Goal: Find specific page/section: Find specific page/section

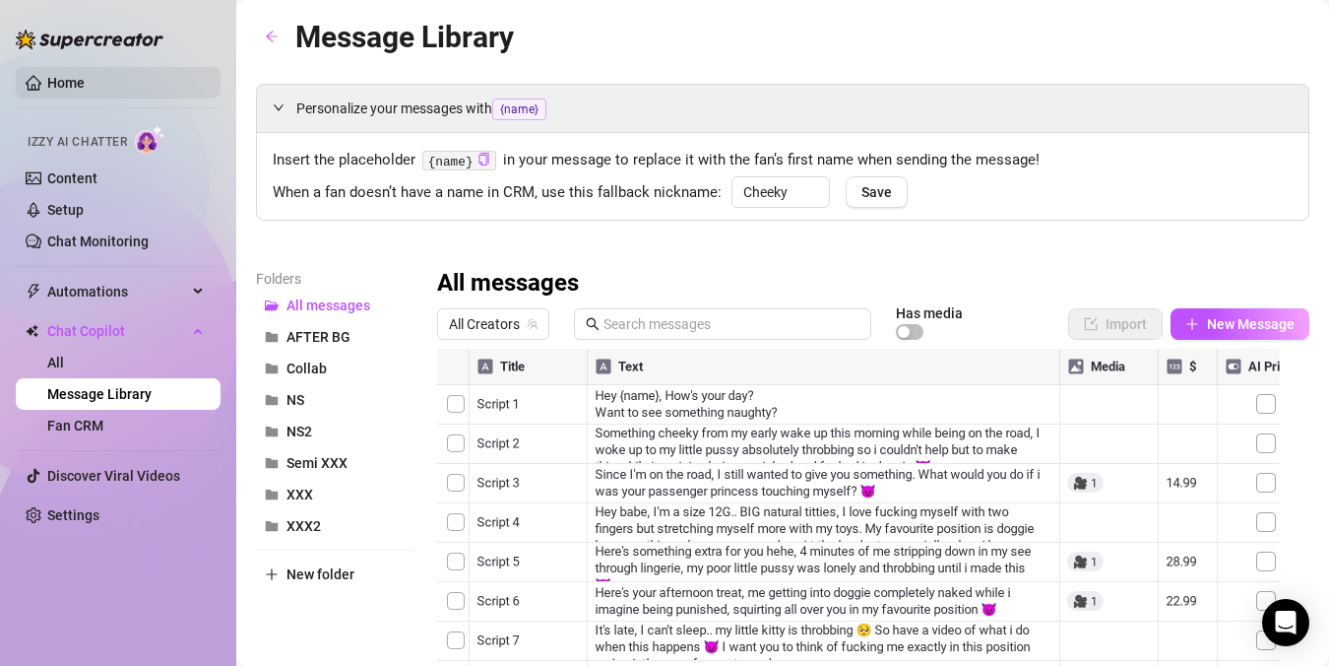
click at [73, 75] on link "Home" at bounding box center [65, 83] width 37 height 16
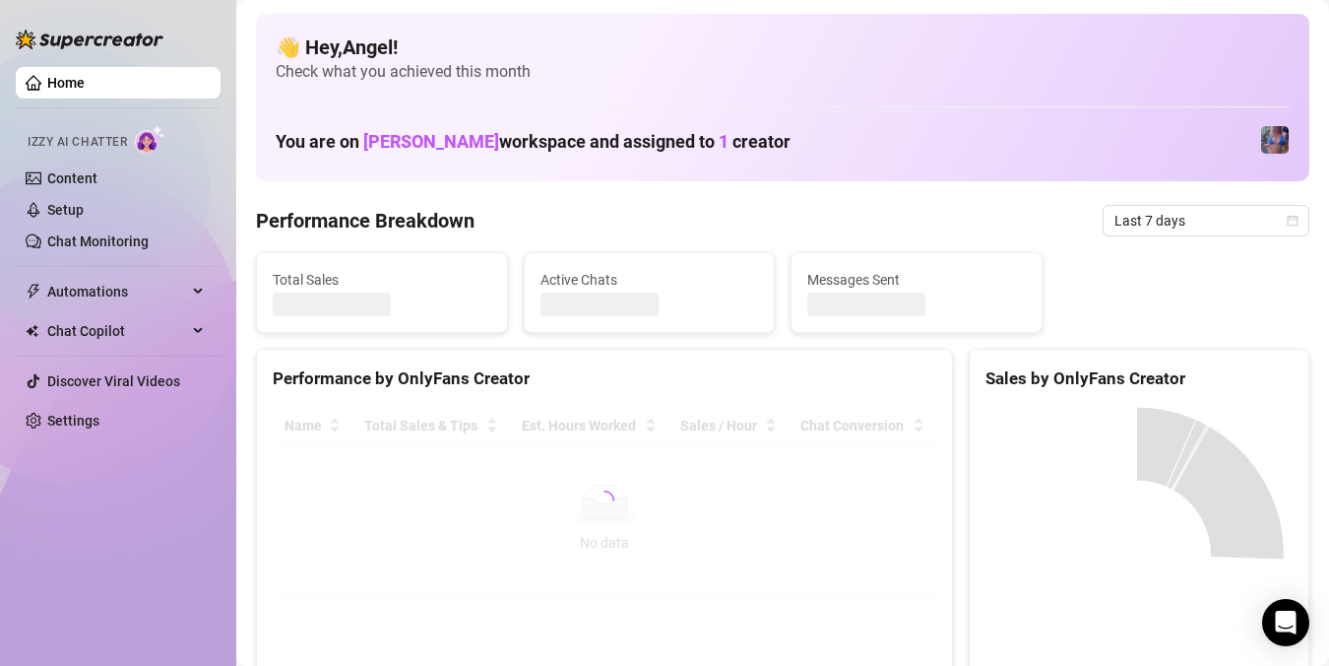
click at [73, 75] on link "Home" at bounding box center [65, 83] width 37 height 16
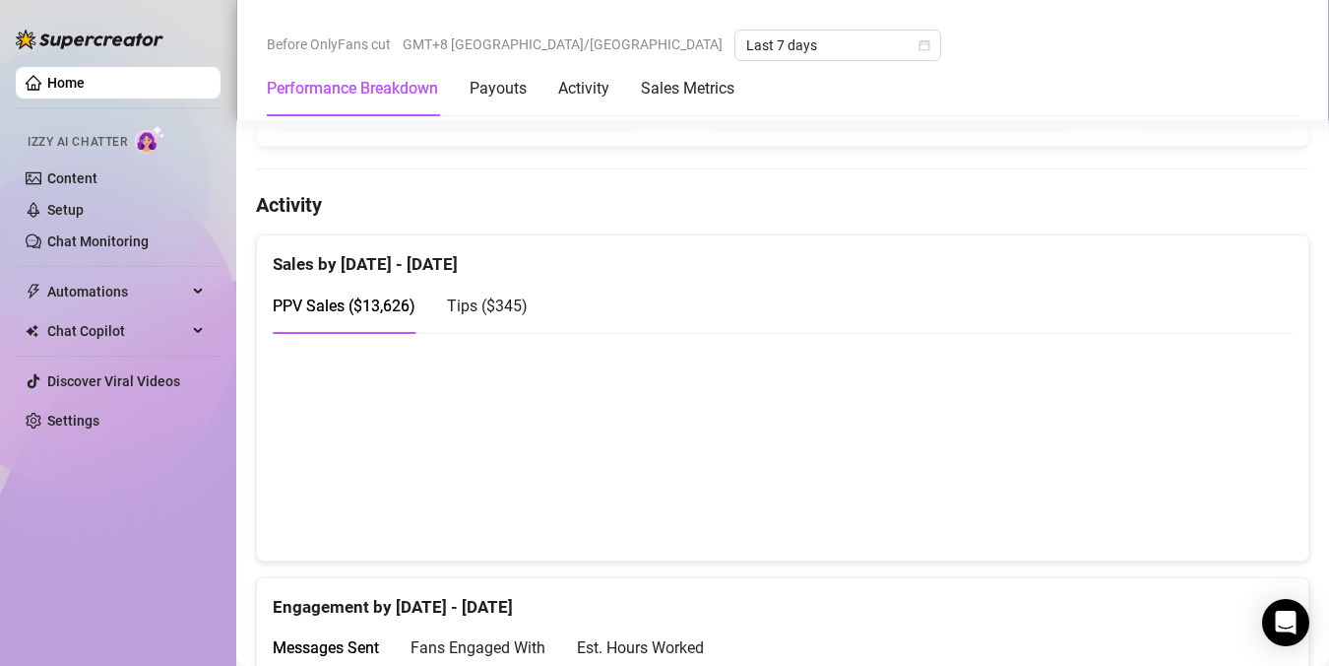
scroll to position [899, 0]
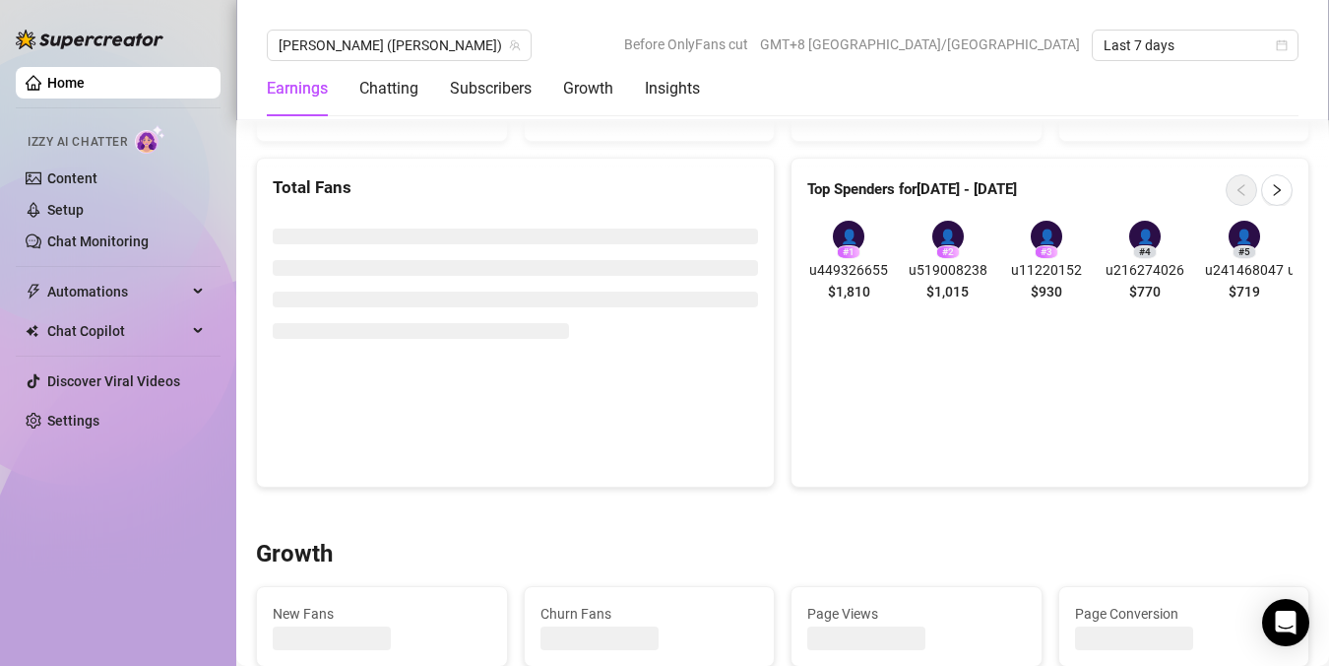
scroll to position [1309, 0]
copy span "u449326655"
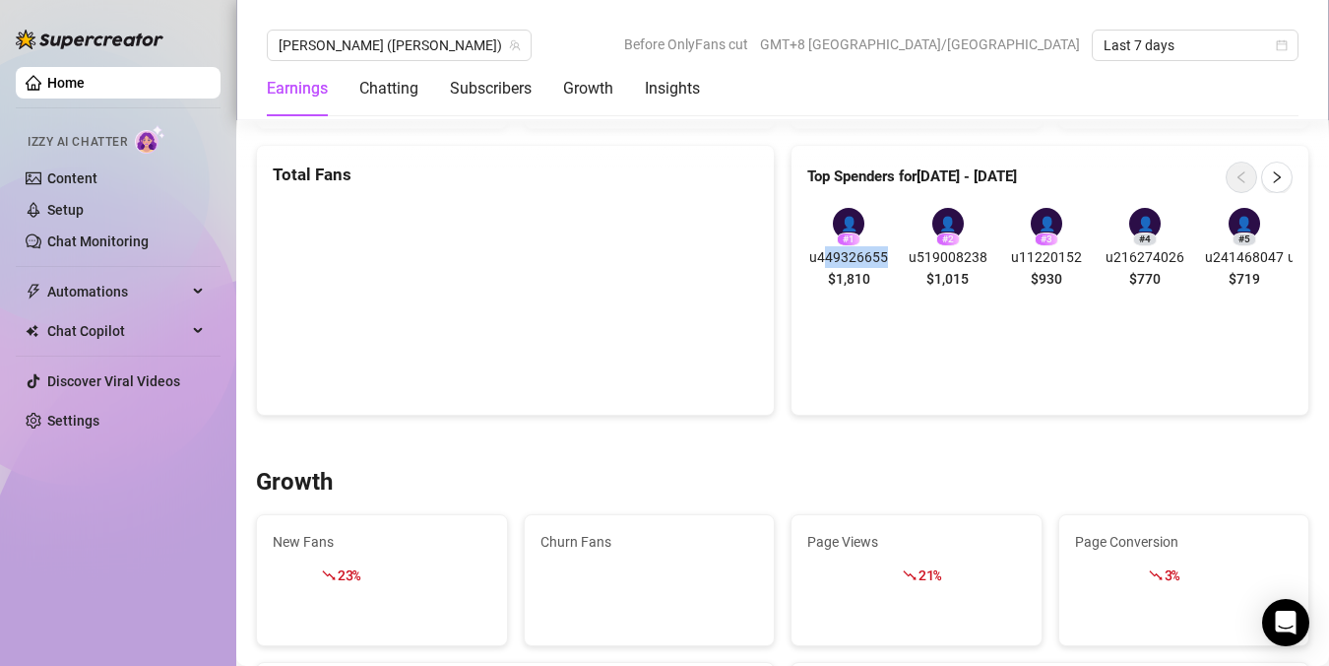
drag, startPoint x: 885, startPoint y: 267, endPoint x: 820, endPoint y: 263, distance: 65.1
click at [820, 263] on div "👤 # 1 u449326655 $1,810 👤 # 2 u519008238 $1,015 👤 # 3 u11220152 $930 👤 # 4 u216…" at bounding box center [1047, 252] width 479 height 89
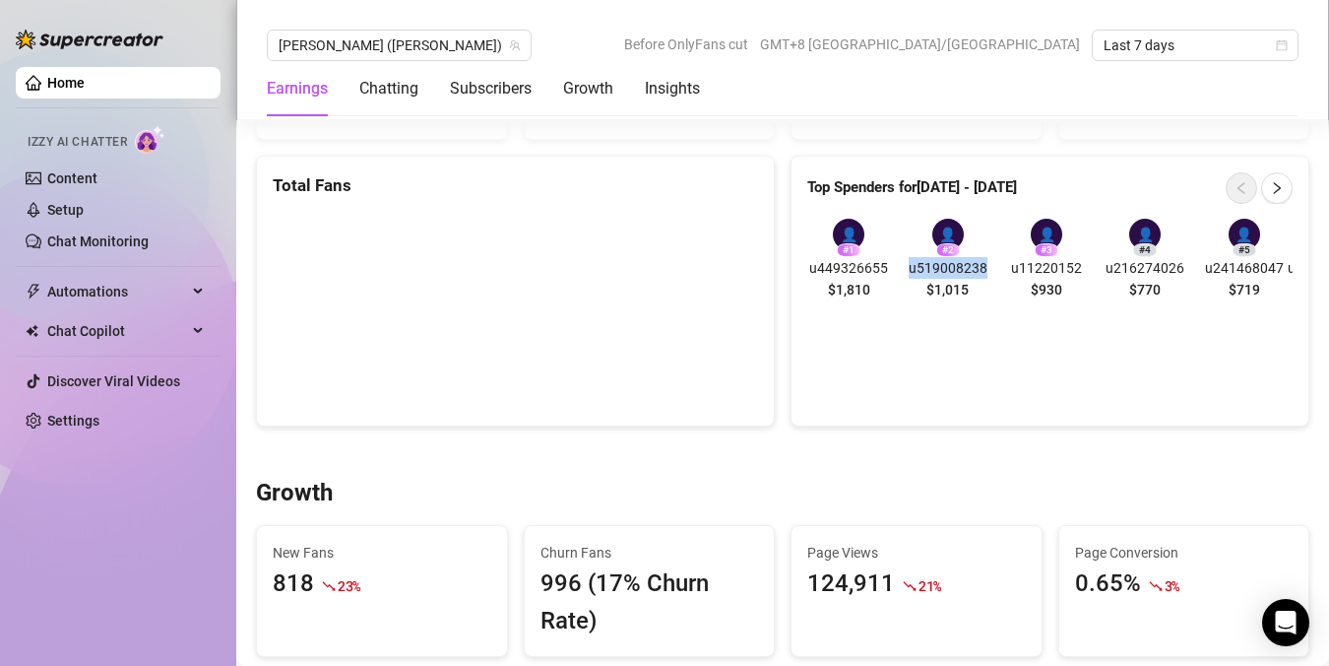
copy span "u519008238"
drag, startPoint x: 978, startPoint y: 264, endPoint x: 918, endPoint y: 264, distance: 60.1
click at [918, 264] on span "u519008238" at bounding box center [947, 268] width 83 height 22
copy span "u449326655"
drag, startPoint x: 879, startPoint y: 268, endPoint x: 826, endPoint y: 267, distance: 53.2
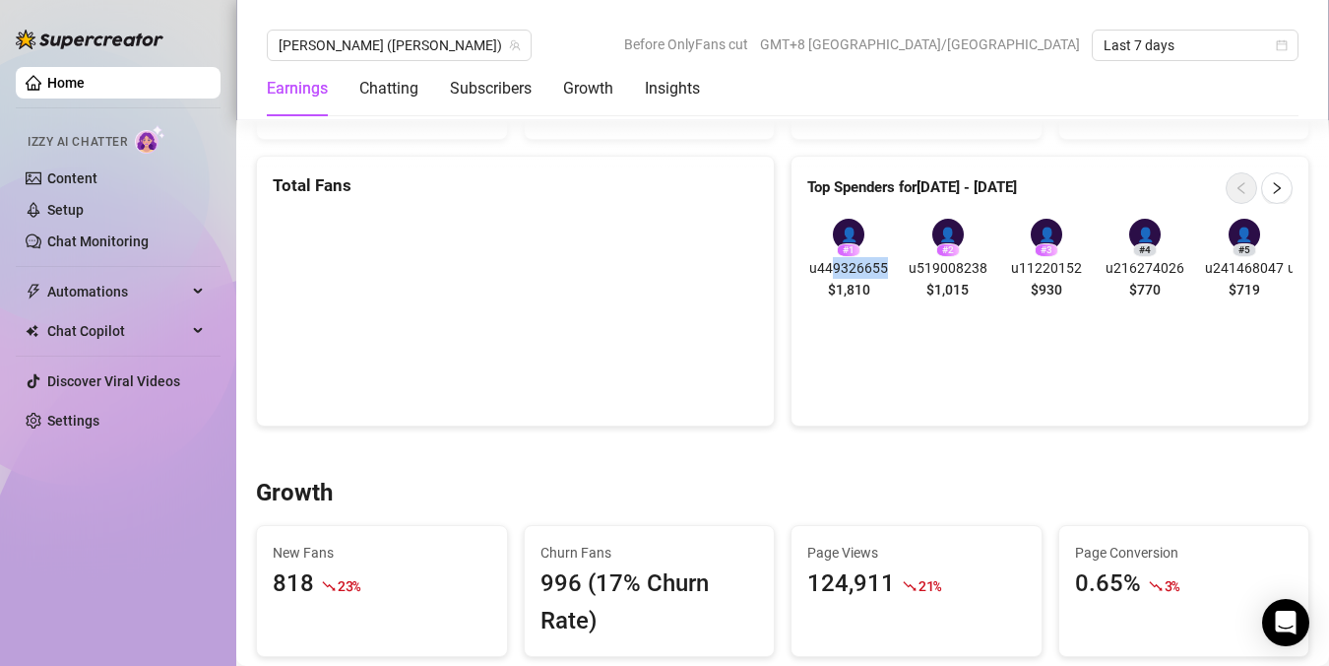
click at [826, 267] on div "👤 # 1 u449326655 $1,810 👤 # 2 u519008238 $1,015 👤 # 3 u11220152 $930 👤 # 4 u216…" at bounding box center [1047, 263] width 479 height 89
copy span "u11220152"
drag, startPoint x: 1053, startPoint y: 268, endPoint x: 1008, endPoint y: 267, distance: 44.3
click at [1008, 267] on div "👤 # 1 u449326655 $1,810 👤 # 2 u519008238 $1,015 👤 # 3 u11220152 $930 👤 # 4 u216…" at bounding box center [1047, 263] width 479 height 89
copy span "u216274026"
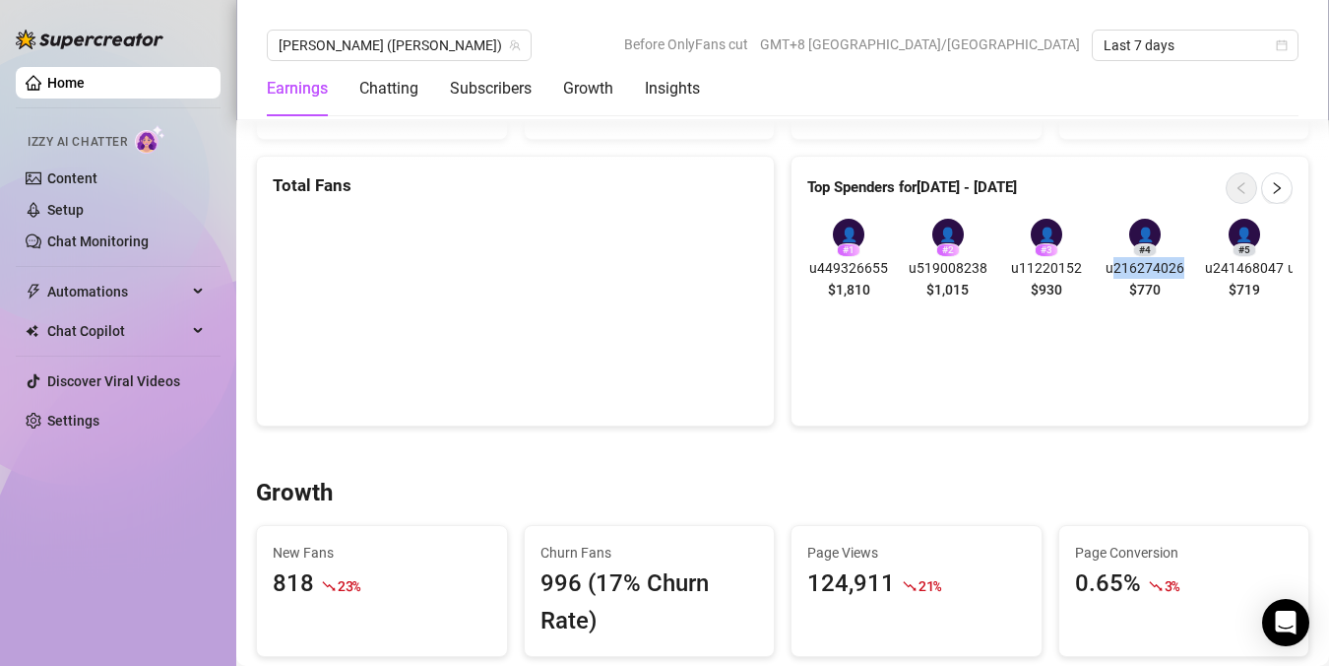
drag, startPoint x: 1179, startPoint y: 265, endPoint x: 1106, endPoint y: 268, distance: 72.9
click at [1106, 268] on span "u216274026" at bounding box center [1145, 268] width 83 height 22
copy span "u241468047"
drag, startPoint x: 1277, startPoint y: 263, endPoint x: 1214, endPoint y: 264, distance: 63.0
click at [1214, 264] on span "u241468047" at bounding box center [1244, 268] width 83 height 22
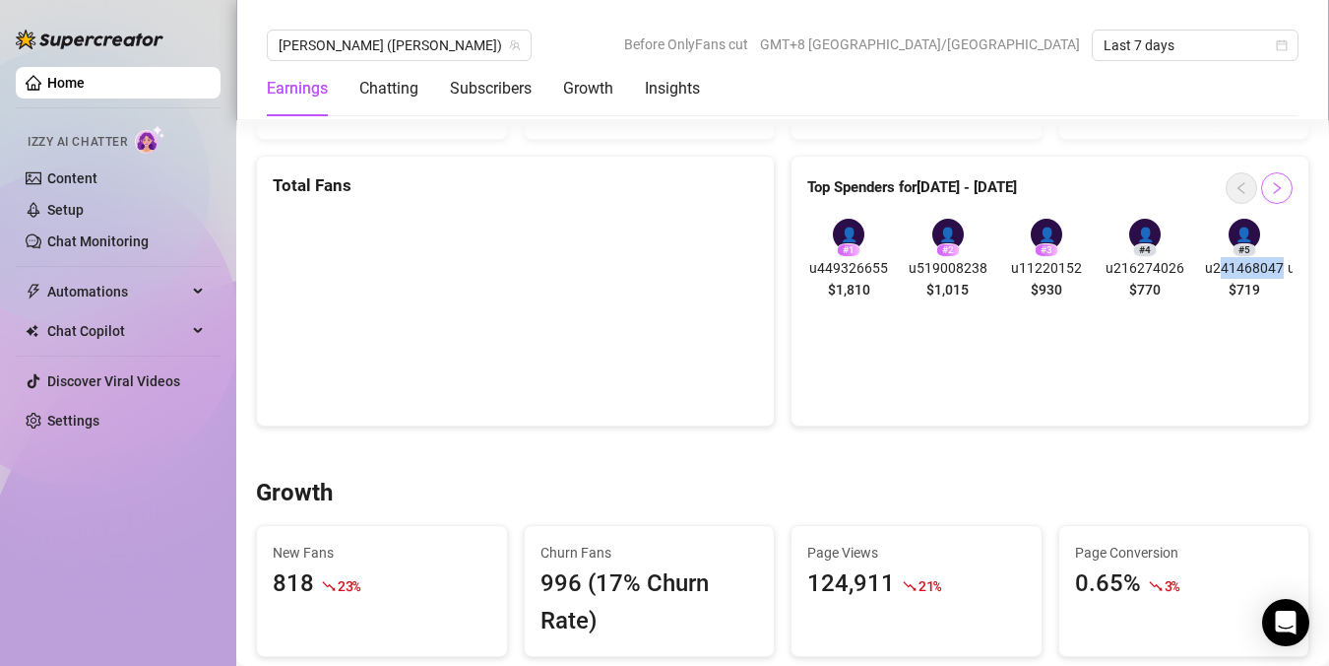
click at [1270, 180] on span "button" at bounding box center [1277, 188] width 14 height 16
copy span "u239867719"
drag, startPoint x: 868, startPoint y: 266, endPoint x: 815, endPoint y: 267, distance: 52.2
click at [815, 267] on div "👤 # 6 u239867719 $708 👤 # 7 u375406167 $660 👤 # 8 u52482859 $619 👤 # 9 u1852017…" at bounding box center [1047, 263] width 479 height 89
copy span "u375406167"
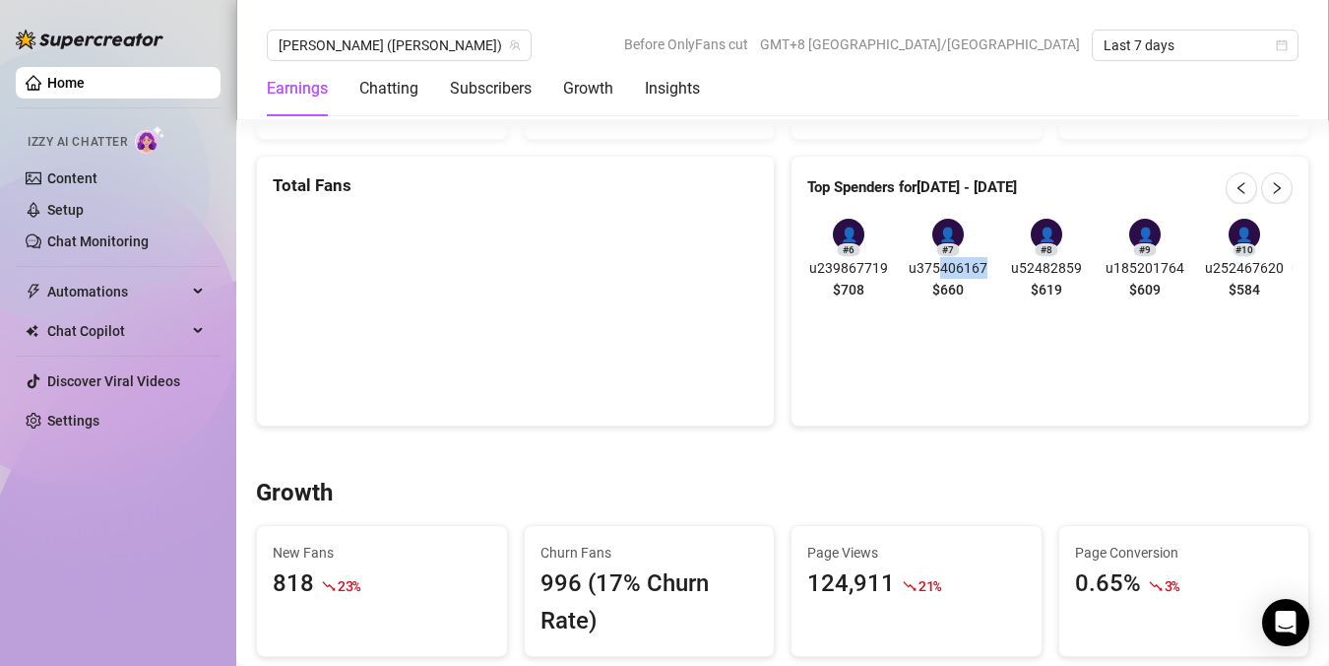
drag, startPoint x: 984, startPoint y: 271, endPoint x: 935, endPoint y: 265, distance: 49.6
click at [935, 265] on div "👤 # 6 u239867719 $708 👤 # 7 u375406167 $660 👤 # 8 u52482859 $619 👤 # 9 u1852017…" at bounding box center [1047, 263] width 479 height 89
copy span "u52482859"
drag, startPoint x: 1071, startPoint y: 266, endPoint x: 1013, endPoint y: 264, distance: 58.1
click at [1013, 264] on div "👤 # 6 u239867719 $708 👤 # 7 u375406167 $660 👤 # 8 u52482859 $619 👤 # 9 u1852017…" at bounding box center [1047, 263] width 479 height 89
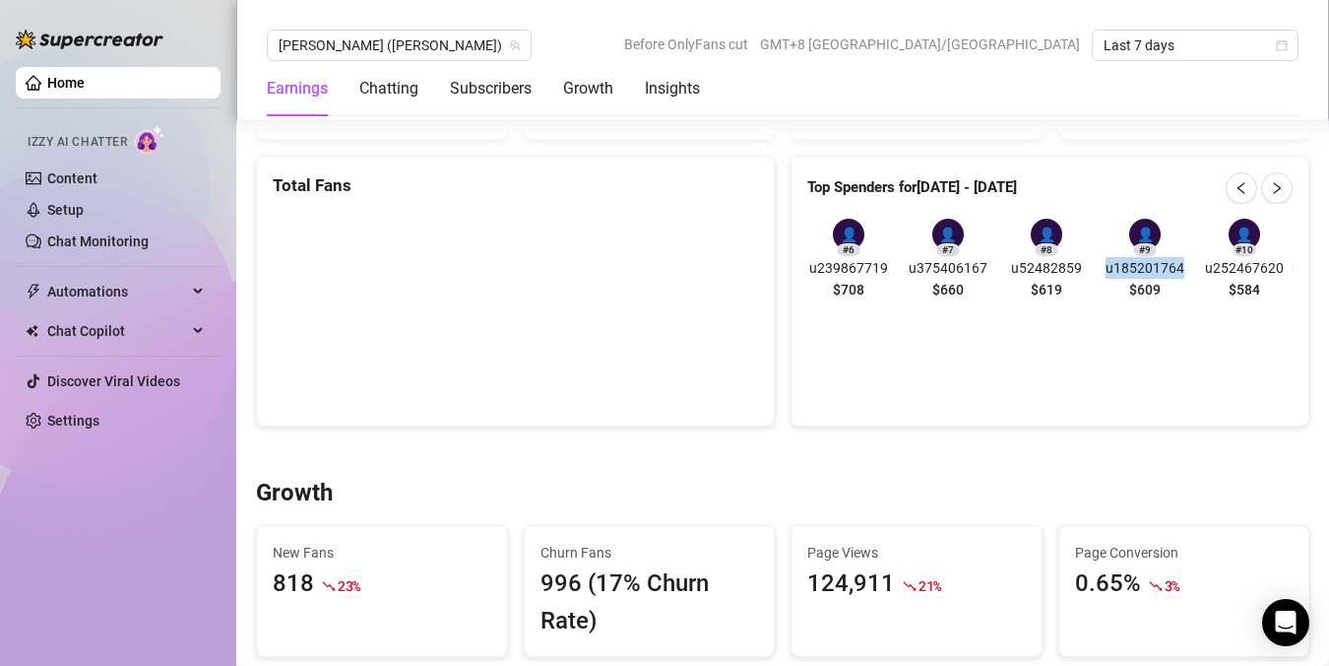
copy span "u185201764"
drag, startPoint x: 1180, startPoint y: 267, endPoint x: 1162, endPoint y: 16, distance: 251.8
click at [1113, 271] on div "👤 # 6 u239867719 $708 👤 # 7 u375406167 $660 👤 # 8 u52482859 $619 👤 # 9 u1852017…" at bounding box center [1047, 263] width 479 height 89
drag, startPoint x: 1253, startPoint y: 262, endPoint x: 1236, endPoint y: 1, distance: 261.5
click at [1205, 262] on span "u252467620" at bounding box center [1244, 268] width 83 height 22
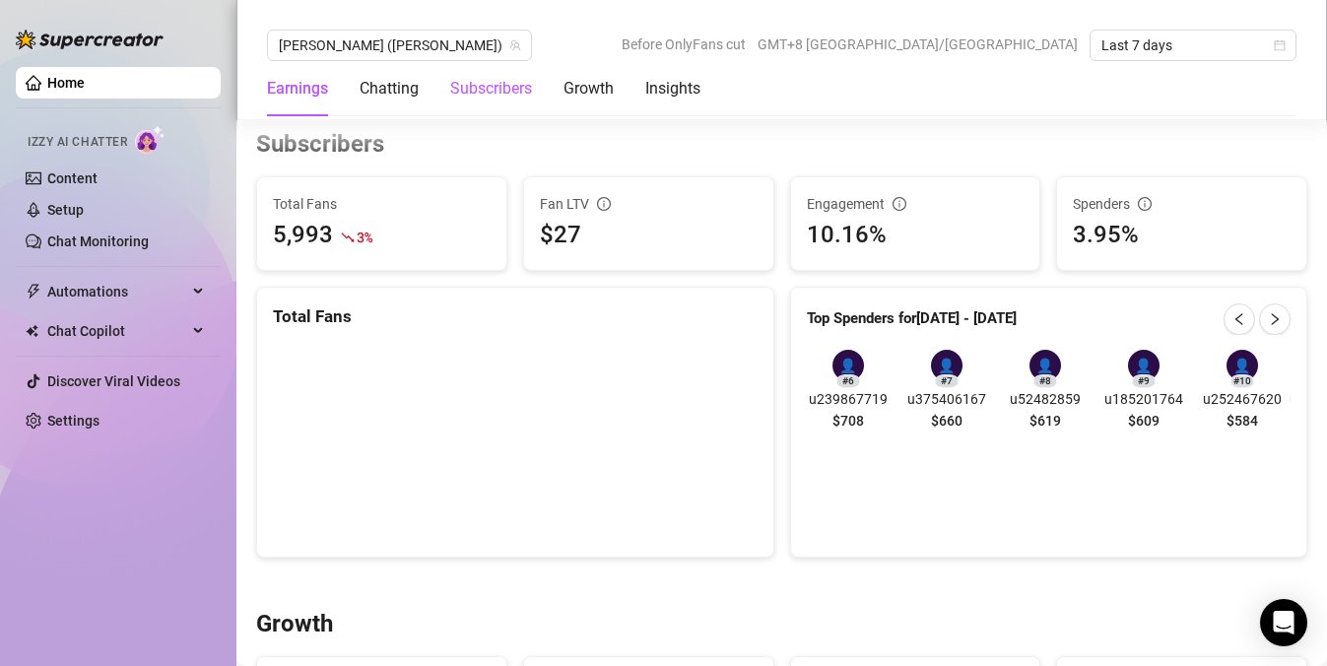
click at [478, 99] on div "Subscribers" at bounding box center [491, 89] width 82 height 24
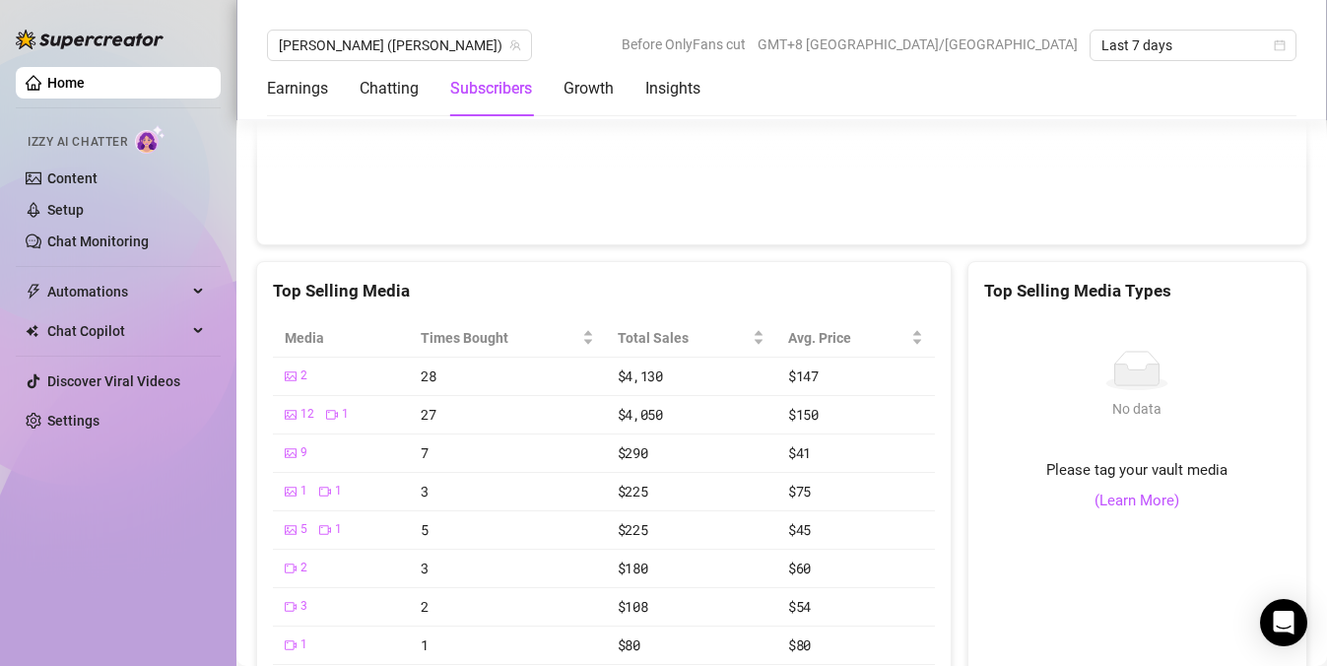
scroll to position [2992, 0]
